Goal: Task Accomplishment & Management: Manage account settings

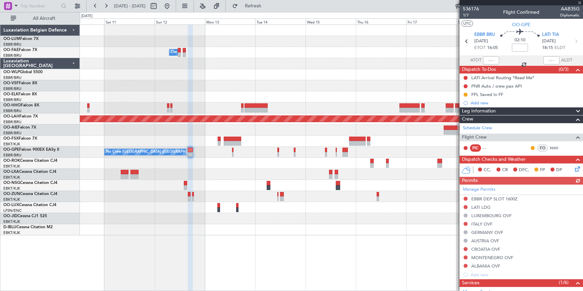
click at [580, 3] on div at bounding box center [521, 2] width 123 height 5
click at [583, 53] on html "10 Oct 2025 - 20 Oct 2025 Refresh Quick Links All Aircraft Owner Melsbroek Air …" at bounding box center [291, 145] width 583 height 291
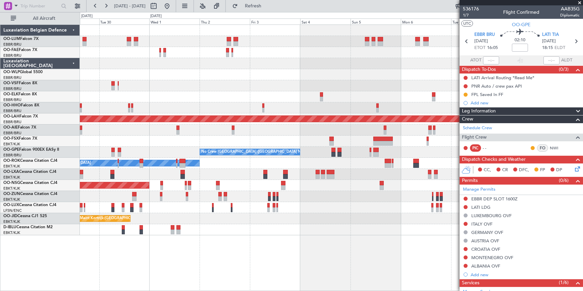
click at [580, 2] on span at bounding box center [579, 3] width 7 height 6
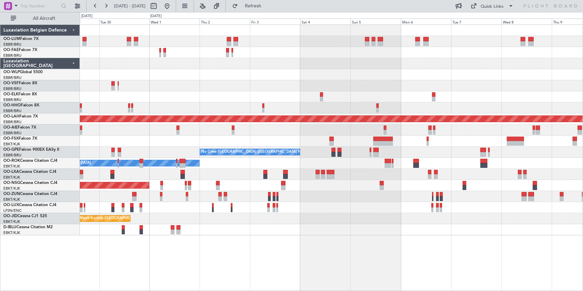
type input "0"
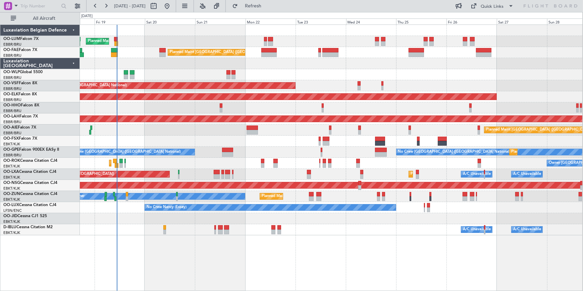
click at [583, 35] on html "29 Sep 2025 - 09 Oct 2025 Refresh Quick Links All Aircraft Planned Maint Brusse…" at bounding box center [291, 145] width 583 height 291
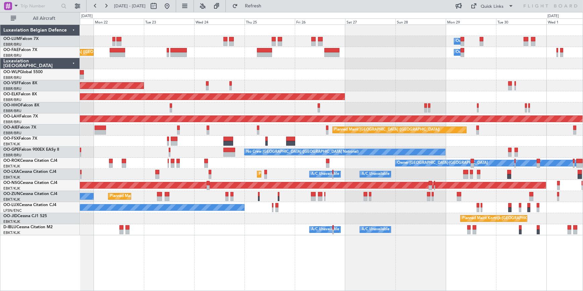
click at [351, 66] on div "Owner Melsbroek Air Base Planned Maint Brussels (Brussels National) Owner Melsb…" at bounding box center [331, 130] width 503 height 210
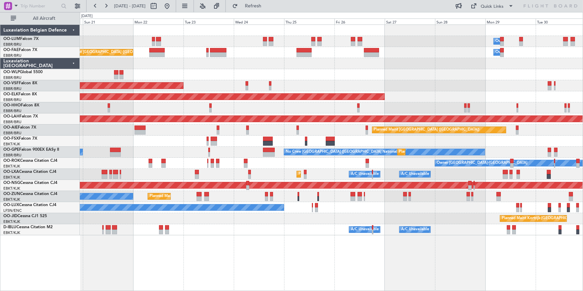
click at [299, 71] on div "Owner Melsbroek Air Base Planned Maint Brussels (Brussels National) Planned Mai…" at bounding box center [331, 130] width 503 height 210
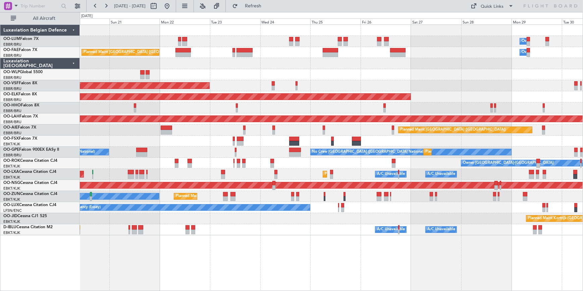
click at [221, 68] on div at bounding box center [331, 63] width 503 height 11
click at [378, 74] on div "Planned Maint Liege" at bounding box center [331, 74] width 503 height 11
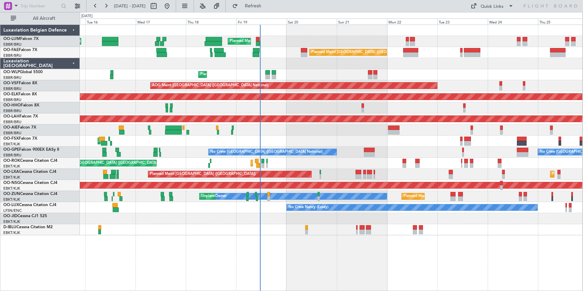
click at [439, 78] on div "Planned Maint [GEOGRAPHIC_DATA] ([GEOGRAPHIC_DATA] National) Unplanned Maint [G…" at bounding box center [331, 130] width 502 height 210
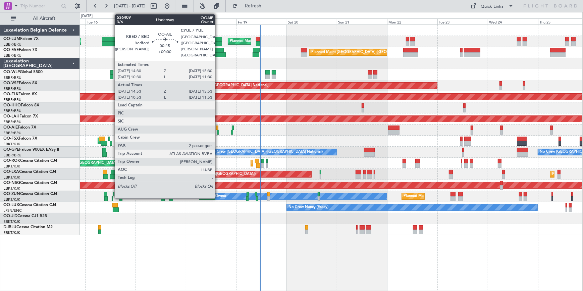
click at [218, 132] on div at bounding box center [218, 132] width 2 height 5
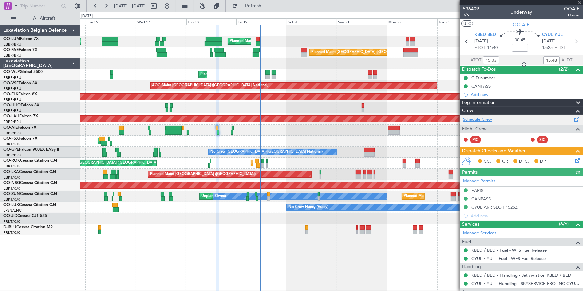
click at [484, 119] on link "Schedule Crew" at bounding box center [477, 119] width 29 height 7
click at [580, 2] on span at bounding box center [579, 3] width 7 height 6
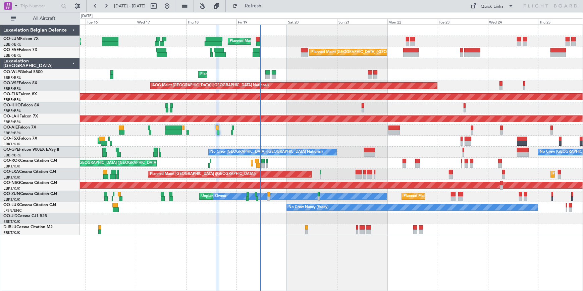
type input "0"
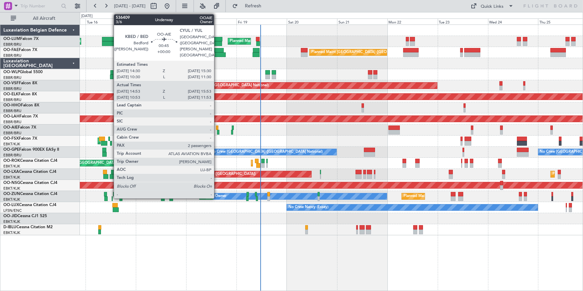
click at [217, 131] on div at bounding box center [218, 132] width 2 height 5
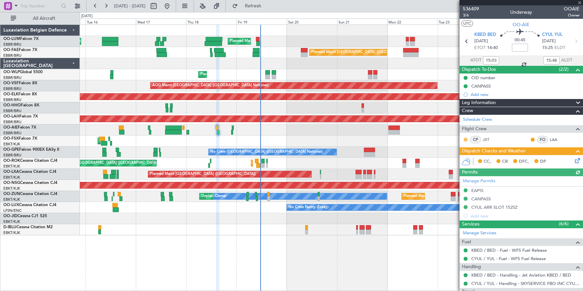
click at [465, 138] on button at bounding box center [466, 140] width 4 height 4
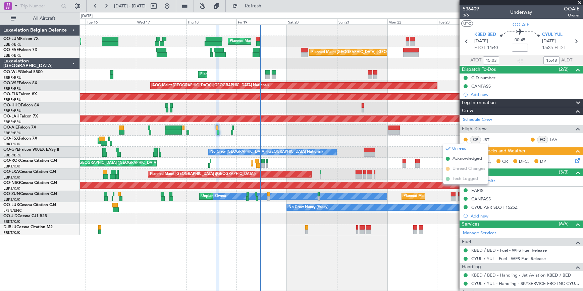
click at [466, 157] on mat-tooltip-component "Unread" at bounding box center [465, 150] width 24 height 18
click at [531, 138] on button at bounding box center [533, 140] width 4 height 4
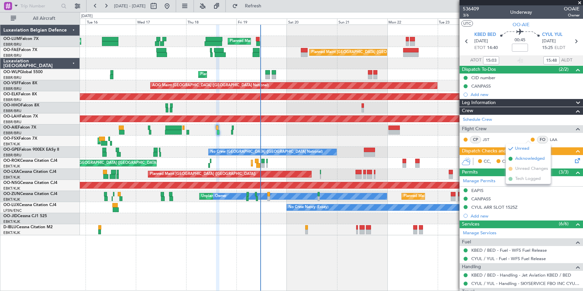
click at [529, 160] on span "Acknowledged" at bounding box center [530, 158] width 30 height 7
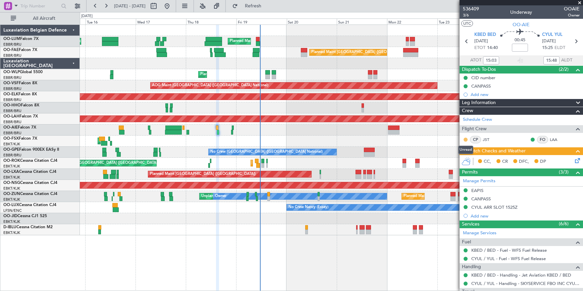
click at [465, 139] on button at bounding box center [466, 140] width 4 height 4
click at [464, 158] on span "Acknowledged" at bounding box center [467, 158] width 30 height 7
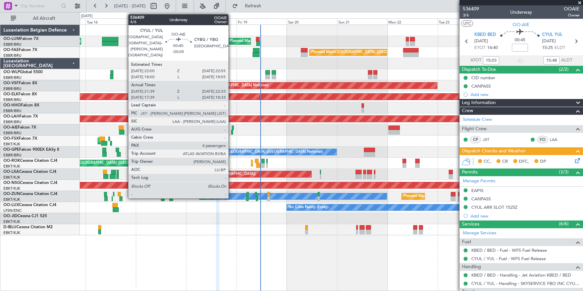
click at [231, 131] on div at bounding box center [232, 132] width 2 height 5
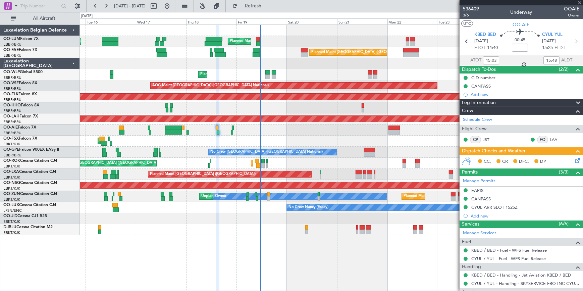
type input "-00:05"
type input "21:49"
type input "22:28"
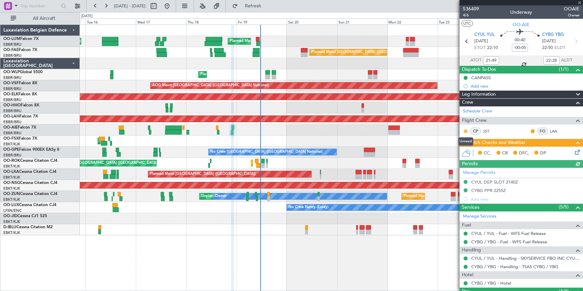
click at [465, 130] on button at bounding box center [466, 131] width 4 height 4
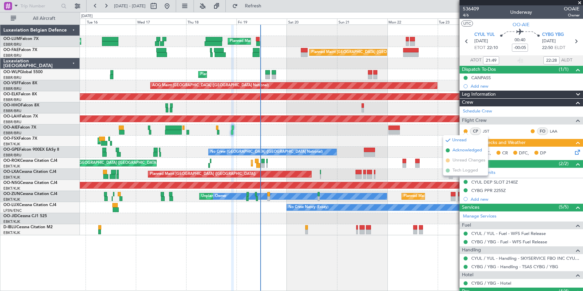
click at [466, 148] on span "Acknowledged" at bounding box center [467, 150] width 30 height 7
click at [531, 129] on button at bounding box center [533, 131] width 4 height 4
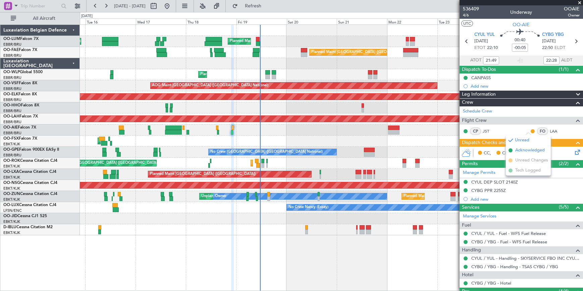
click at [519, 151] on span "Acknowledged" at bounding box center [530, 150] width 30 height 7
click at [580, 1] on span at bounding box center [579, 3] width 7 height 6
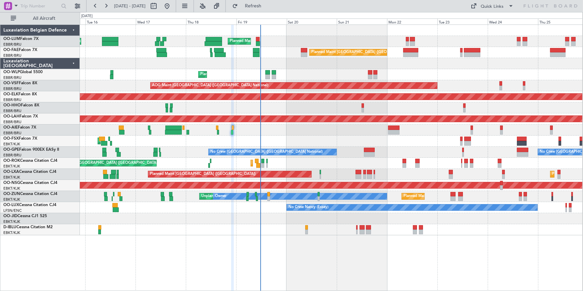
type input "0"
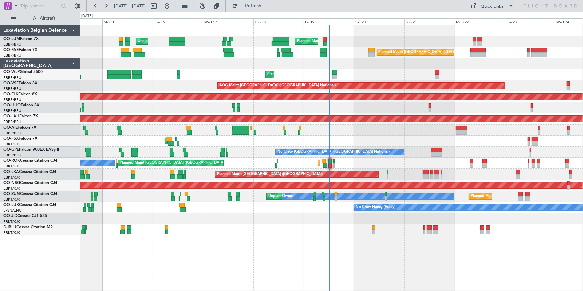
click at [277, 131] on div "Planned Maint [GEOGRAPHIC_DATA] ([GEOGRAPHIC_DATA])" at bounding box center [331, 129] width 503 height 11
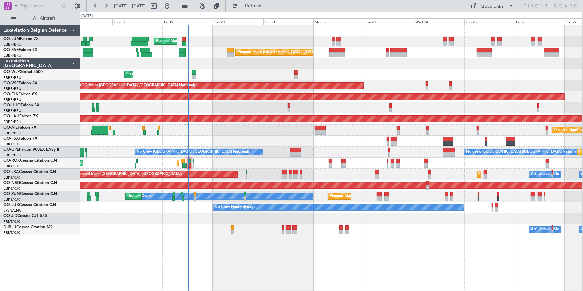
click at [251, 127] on div "Planned Maint [GEOGRAPHIC_DATA] ([GEOGRAPHIC_DATA])" at bounding box center [331, 129] width 502 height 11
click at [383, 75] on div "Planned Maint Liege" at bounding box center [331, 74] width 502 height 11
click at [207, 45] on div "Planned Maint [GEOGRAPHIC_DATA] ([GEOGRAPHIC_DATA] National) Unplanned Maint [G…" at bounding box center [331, 41] width 503 height 11
